Goal: Information Seeking & Learning: Learn about a topic

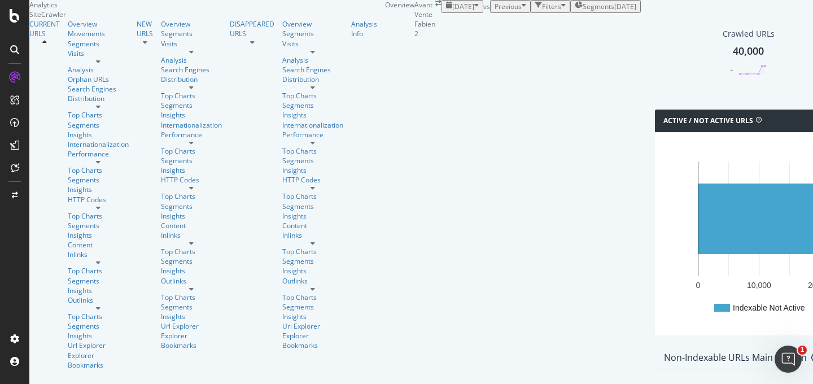
click at [615, 11] on div "[DATE]" at bounding box center [626, 7] width 22 height 10
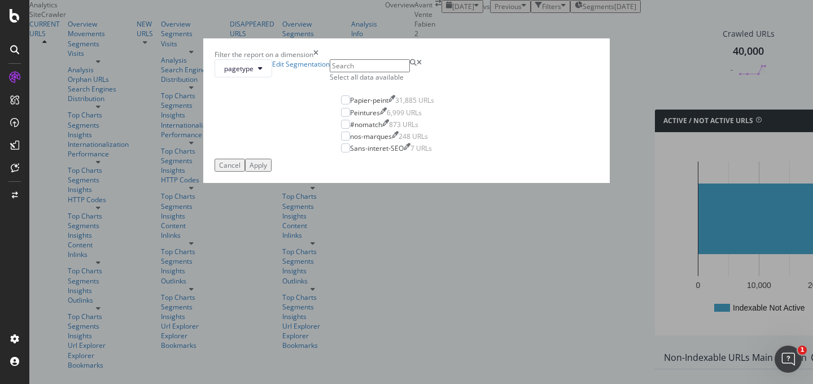
click at [330, 82] on div "Select all data available" at bounding box center [388, 77] width 116 height 10
click at [267, 170] on div "Apply" at bounding box center [259, 165] width 18 height 10
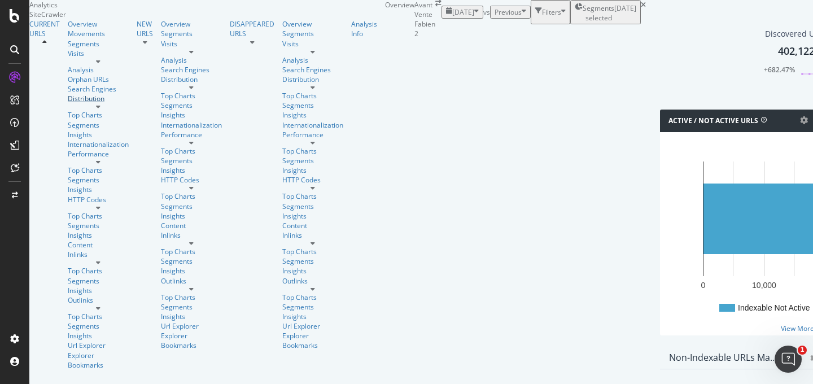
click at [68, 103] on div "Distribution" at bounding box center [98, 99] width 61 height 10
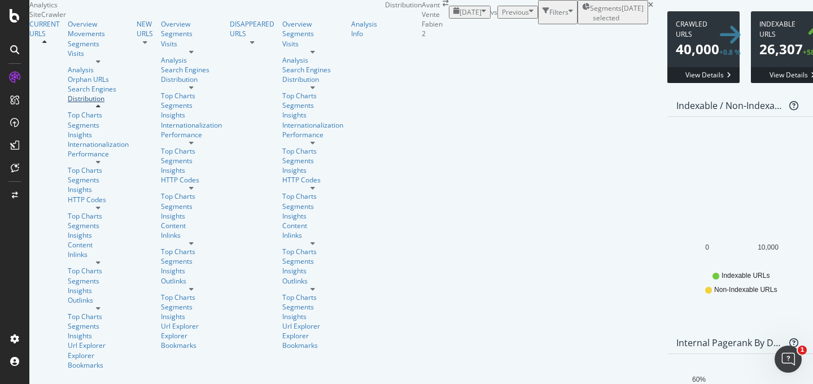
scroll to position [1715, 0]
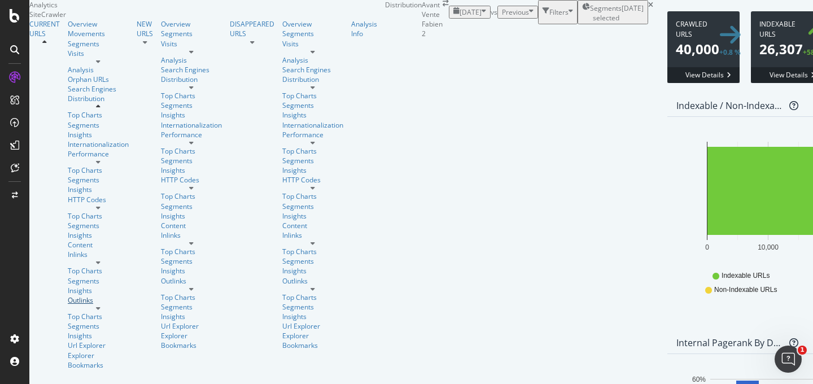
click at [68, 300] on div "Outlinks" at bounding box center [98, 300] width 61 height 10
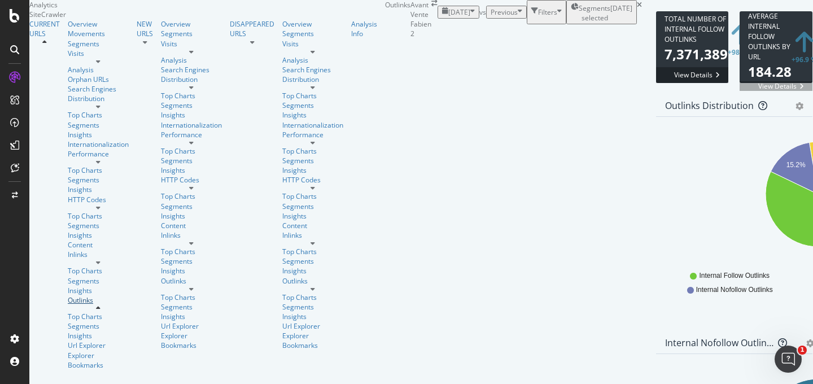
scroll to position [523, 0]
click at [637, 8] on icon at bounding box center [639, 5] width 5 height 7
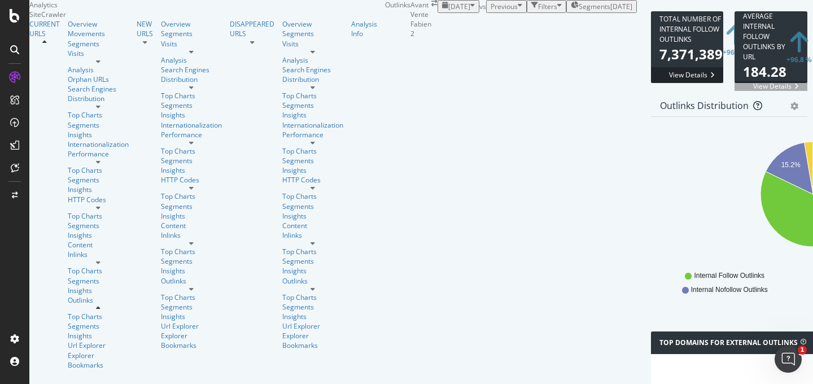
scroll to position [410, 0]
drag, startPoint x: 256, startPoint y: 113, endPoint x: 267, endPoint y: 115, distance: 10.9
copy td "[DOMAIN_NAME]"
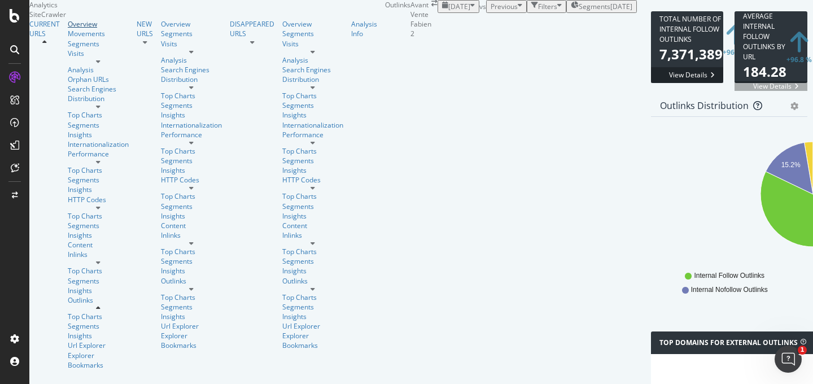
click at [68, 29] on link "Overview" at bounding box center [98, 24] width 61 height 10
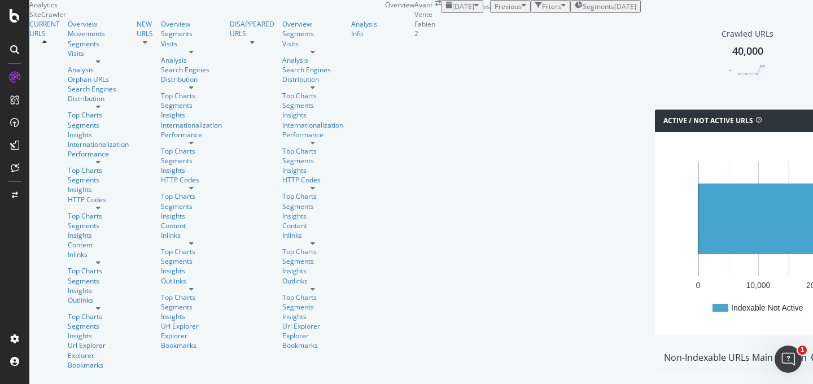
click at [650, 177] on div "Active / Not Active URLs Chart (by Value) Chart (by Percentage) Table Expand Ex…" at bounding box center [816, 228] width 332 height 237
click at [650, 178] on div "Active / Not Active URLs Chart (by Value) Chart (by Percentage) Table Expand Ex…" at bounding box center [816, 228] width 332 height 237
